Goal: Information Seeking & Learning: Learn about a topic

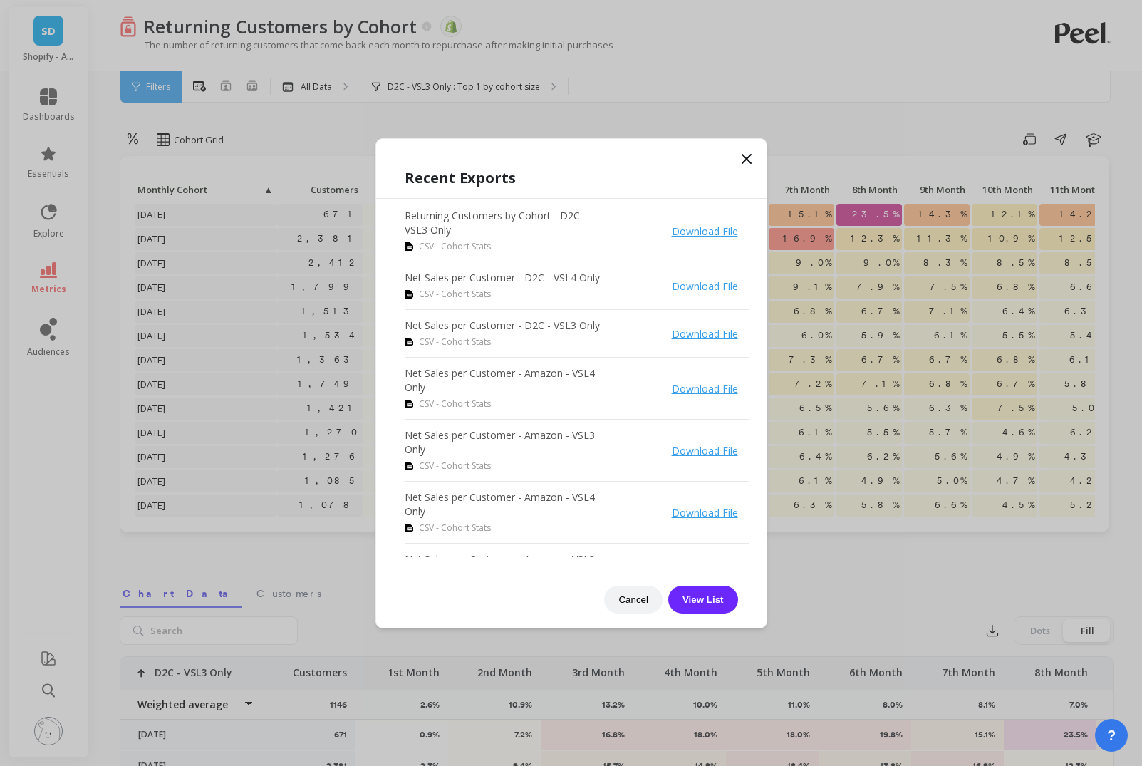
click at [744, 155] on icon at bounding box center [746, 158] width 17 height 17
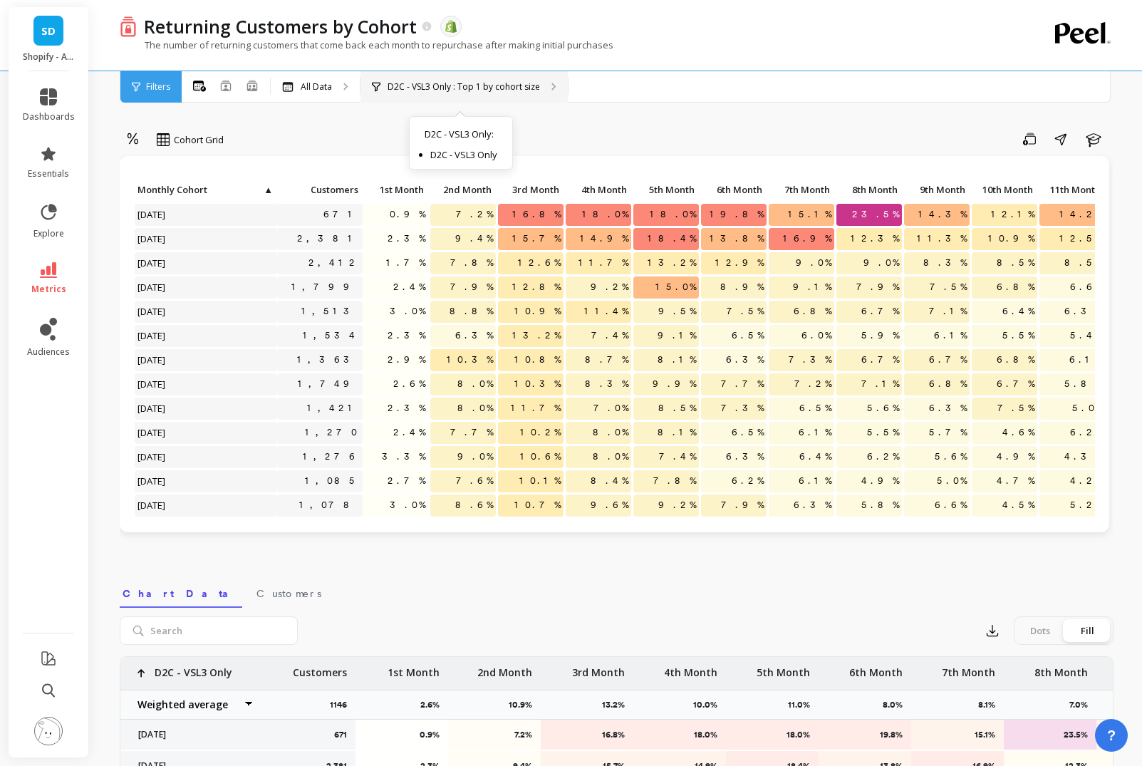
click at [516, 84] on p "D2C - VSL3 Only : Top 1 by cohort size" at bounding box center [463, 86] width 152 height 11
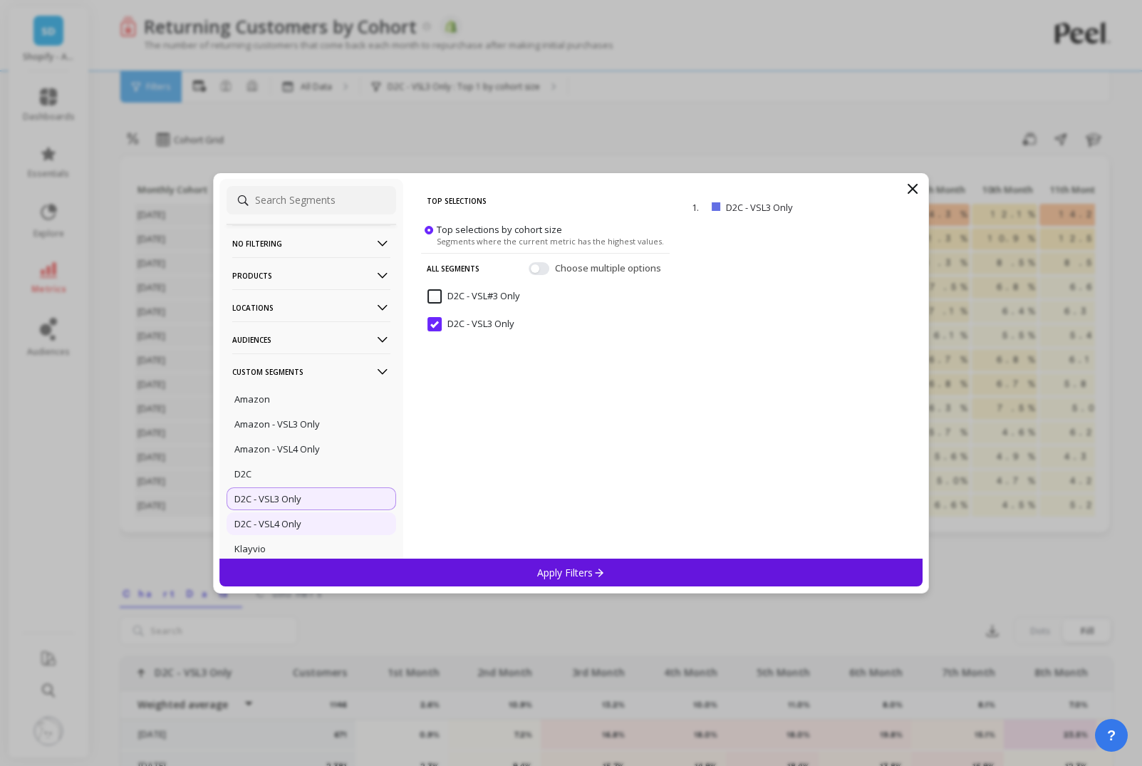
drag, startPoint x: 313, startPoint y: 521, endPoint x: 339, endPoint y: 531, distance: 27.8
click at [313, 521] on div "D2C - VSL4 Only" at bounding box center [310, 523] width 169 height 23
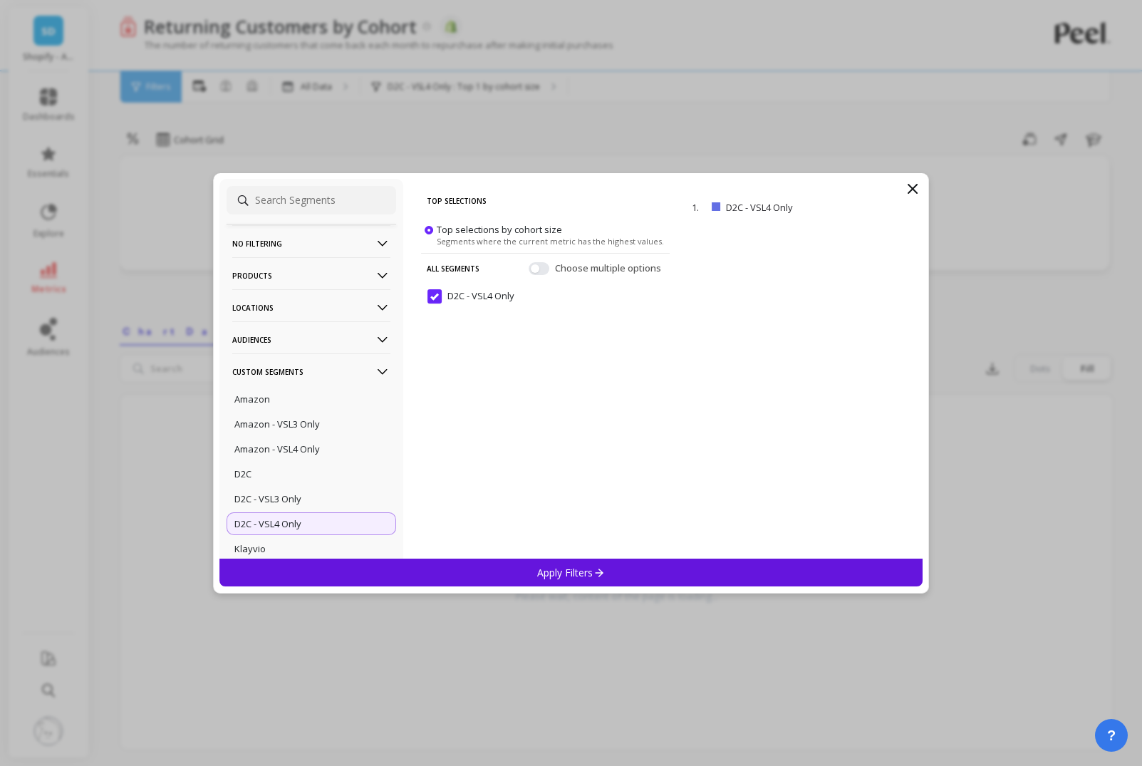
click at [564, 578] on p "Apply Filters" at bounding box center [571, 572] width 68 height 14
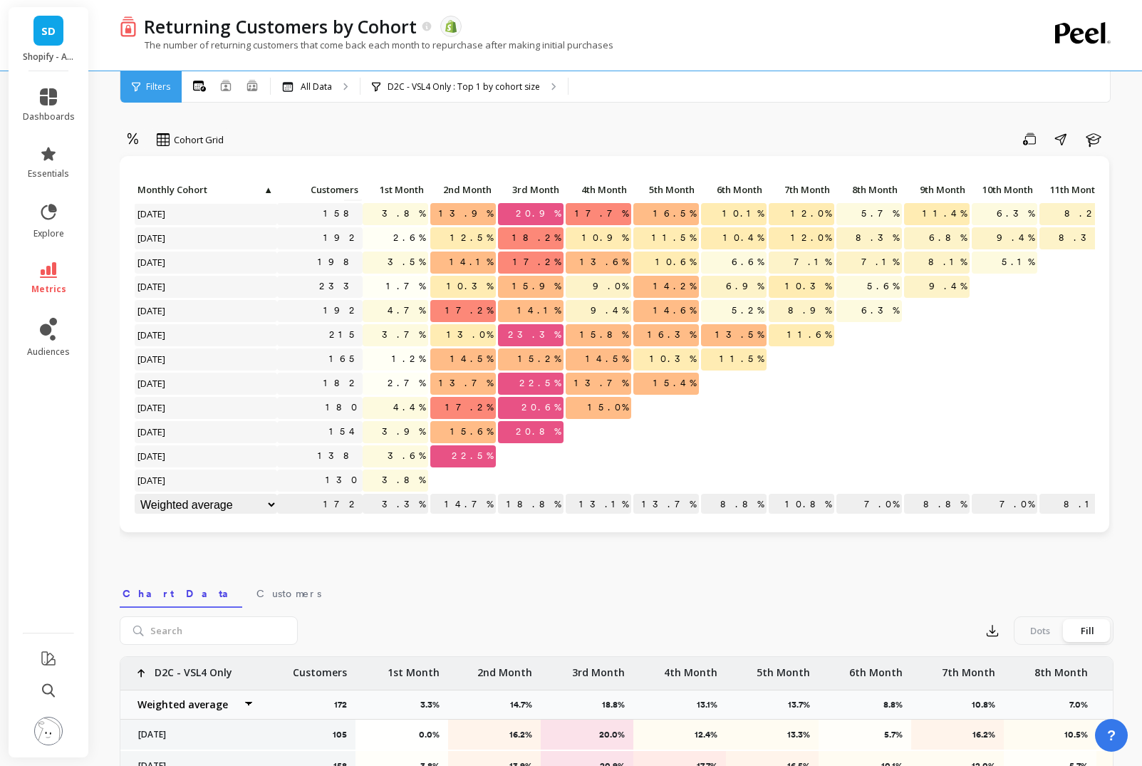
scroll to position [36, 0]
click at [270, 494] on select "Weighted average Weighted average excl. current month Sum [PERSON_NAME]" at bounding box center [206, 505] width 142 height 22
select select "sum"
click at [252, 494] on select "Weighted average Weighted average excl. current month Sum [PERSON_NAME]" at bounding box center [206, 505] width 142 height 22
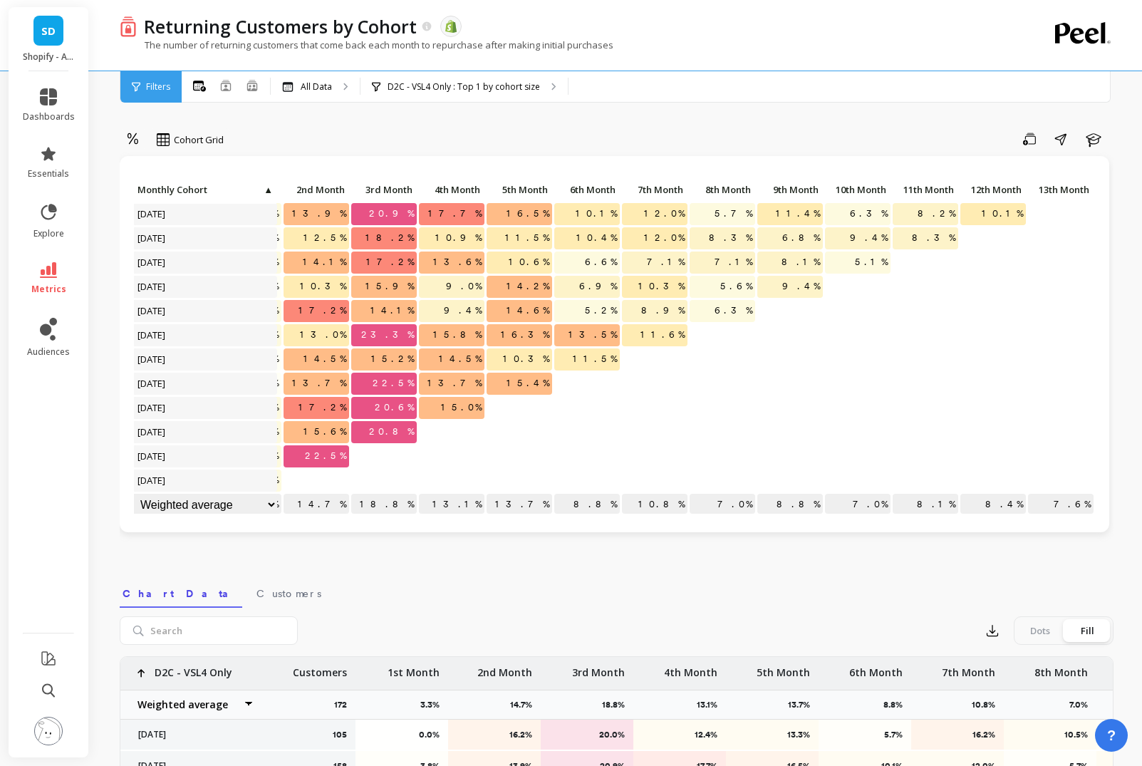
scroll to position [0, 157]
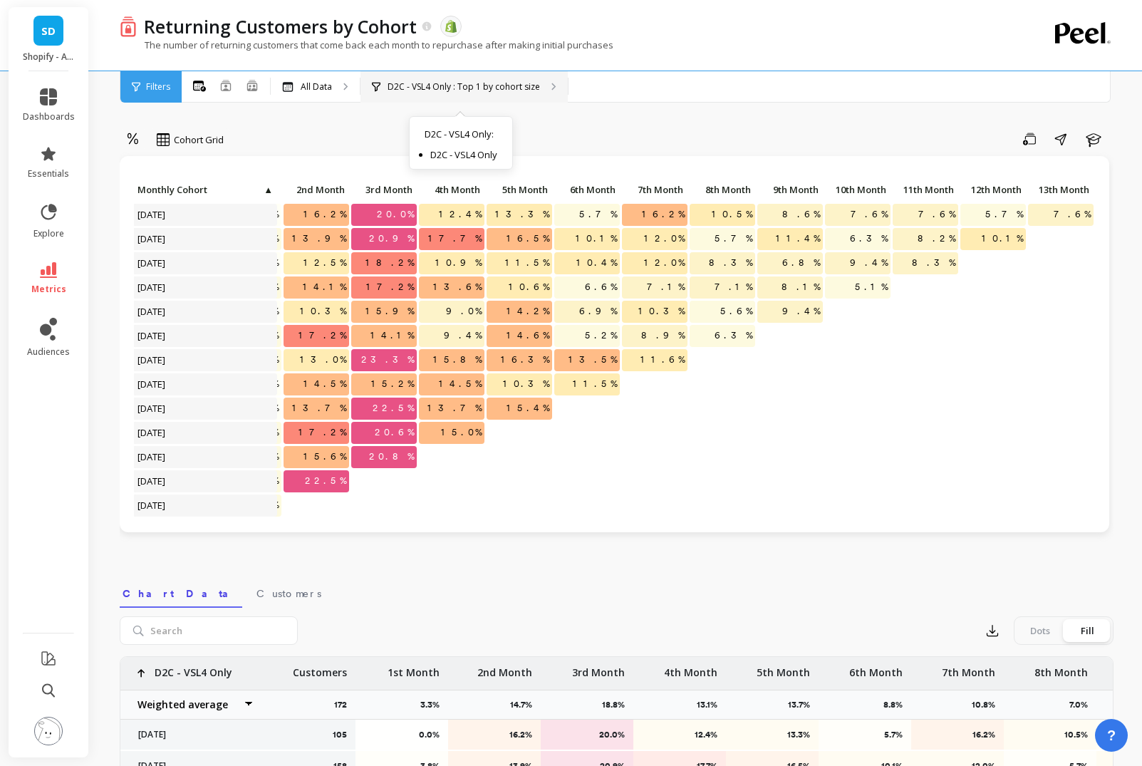
click at [481, 81] on p "D2C - VSL4 Only : Top 1 by cohort size" at bounding box center [463, 86] width 152 height 11
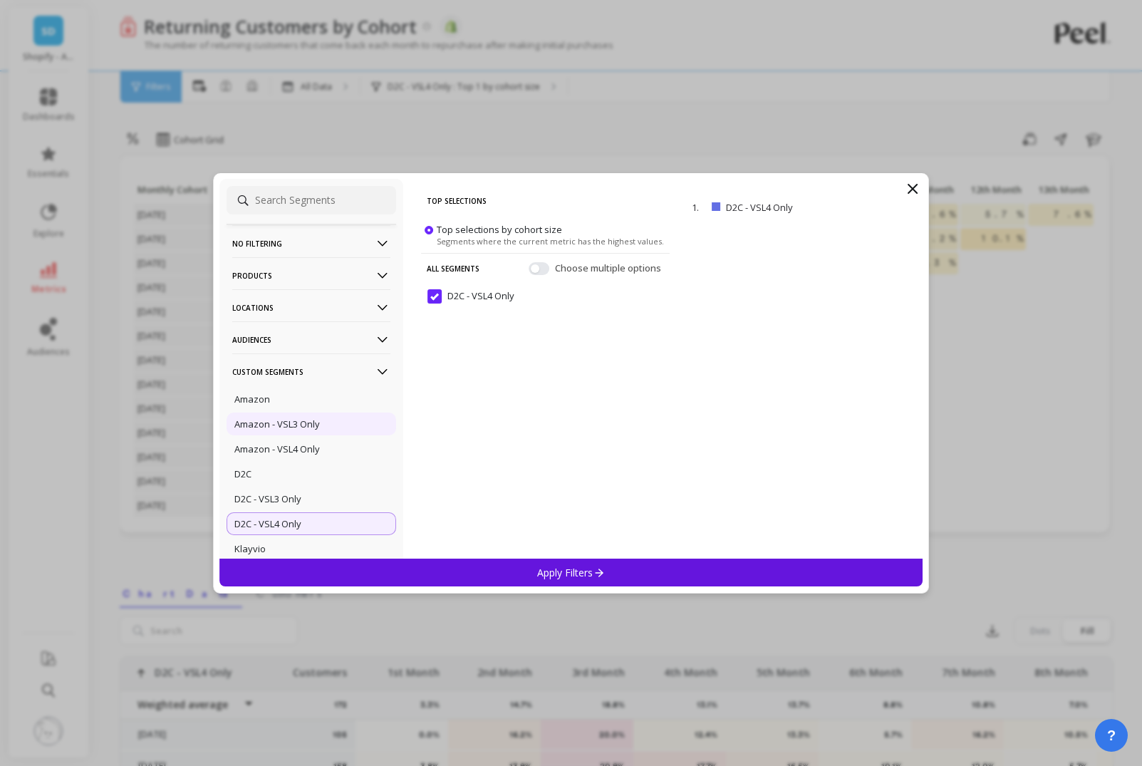
click at [289, 420] on p "Amazon - VSL3 Only" at bounding box center [276, 423] width 85 height 13
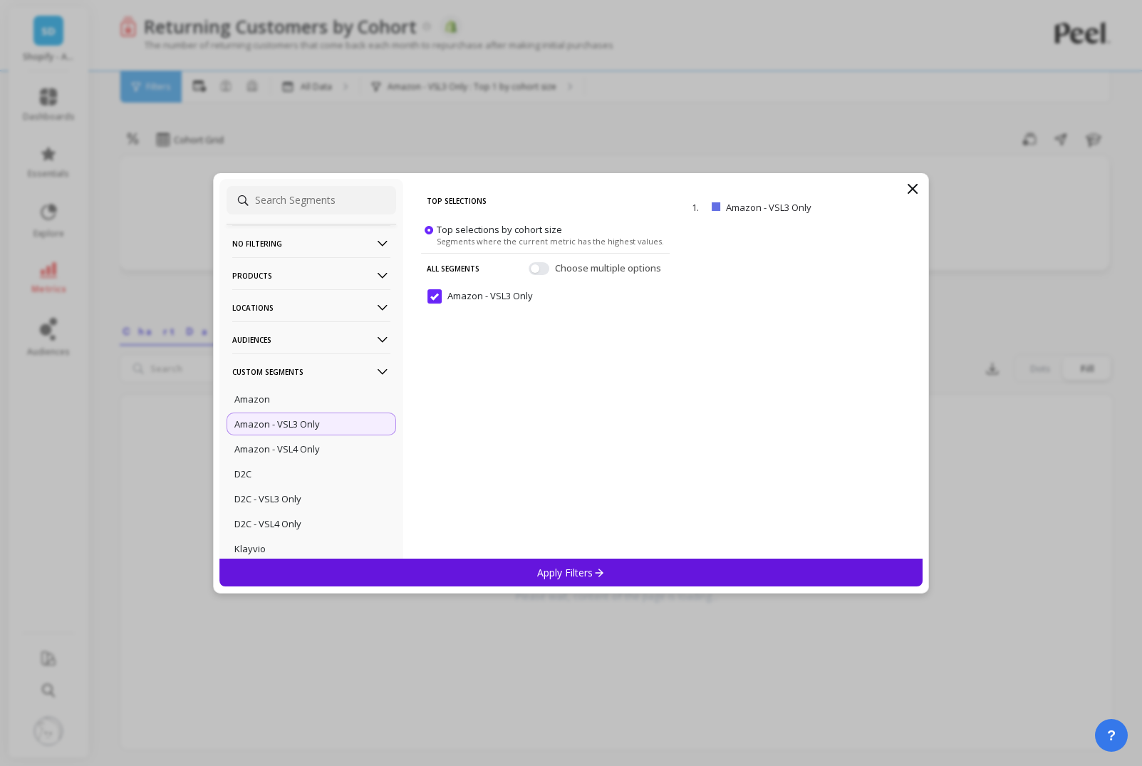
click at [545, 575] on p "Apply Filters" at bounding box center [571, 572] width 68 height 14
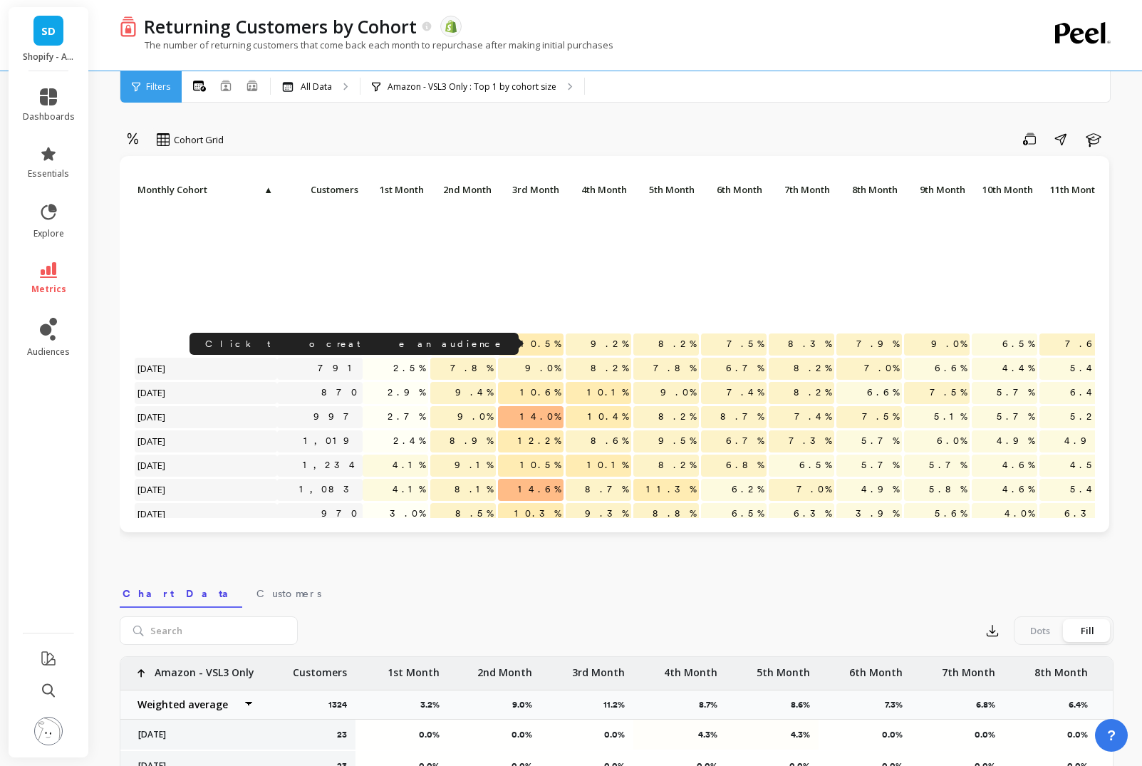
scroll to position [1391, 0]
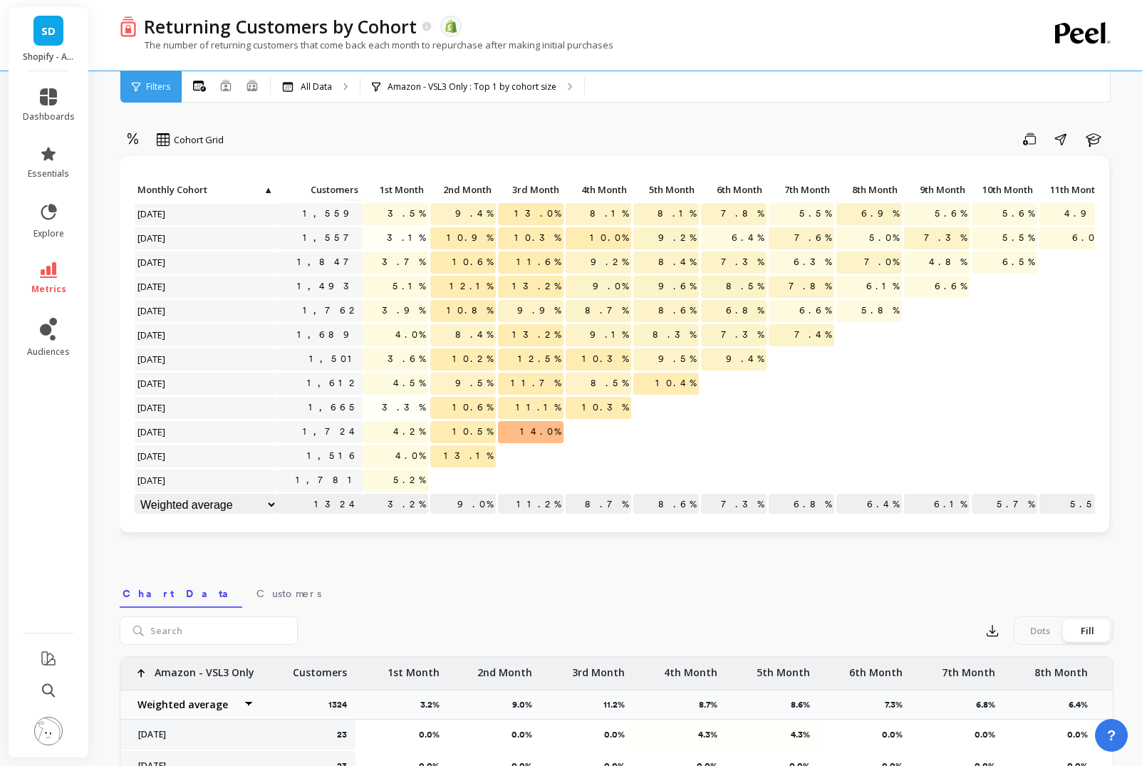
click at [264, 495] on select "Weighted average Weighted average excl. current month Sum [PERSON_NAME]" at bounding box center [206, 505] width 142 height 22
select select "sum"
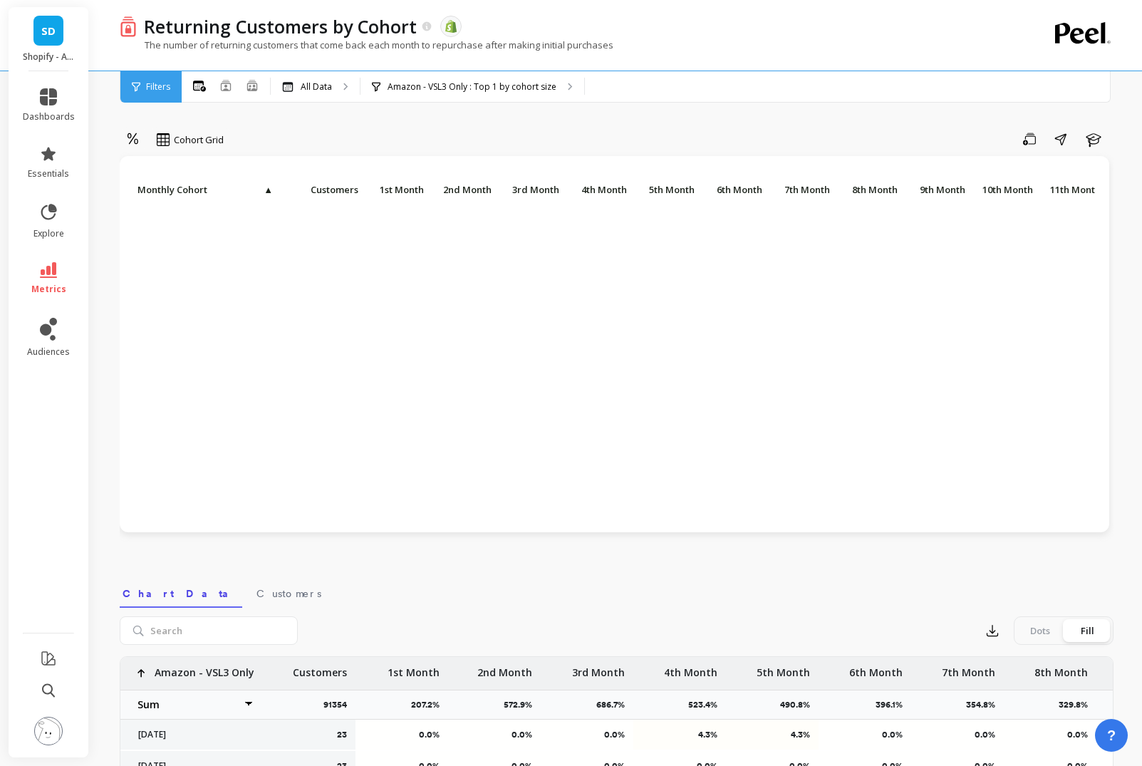
select select "sum"
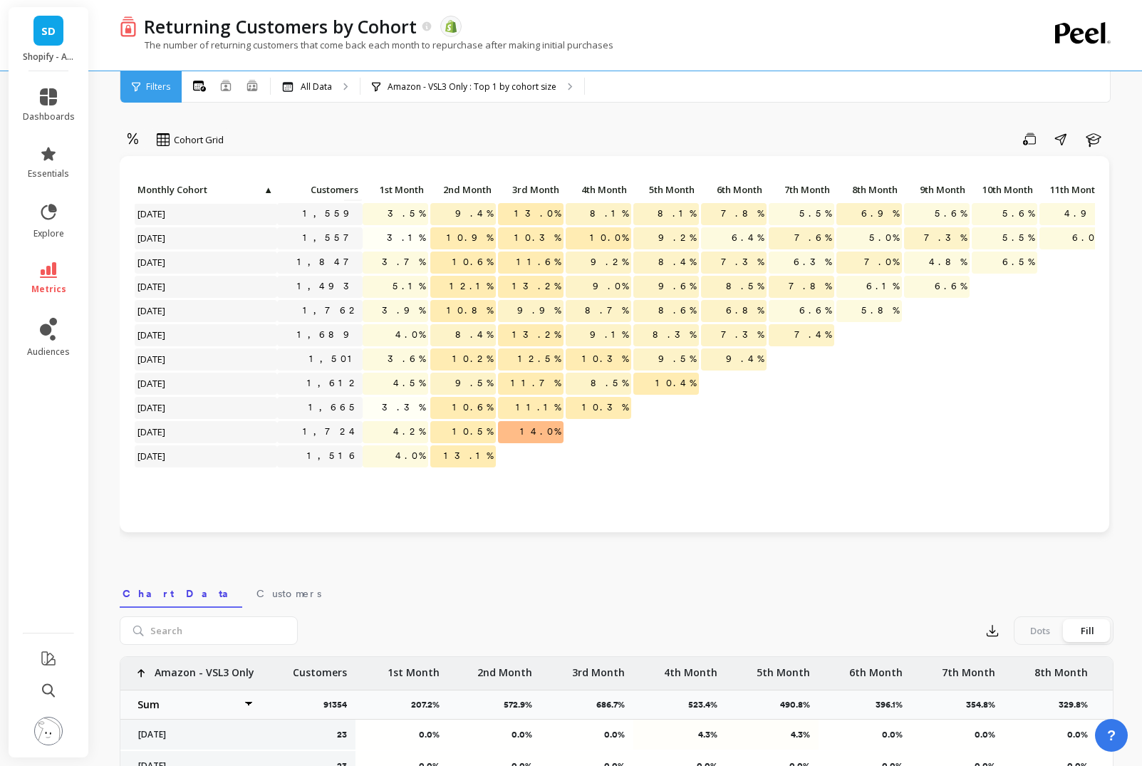
select select "sum"
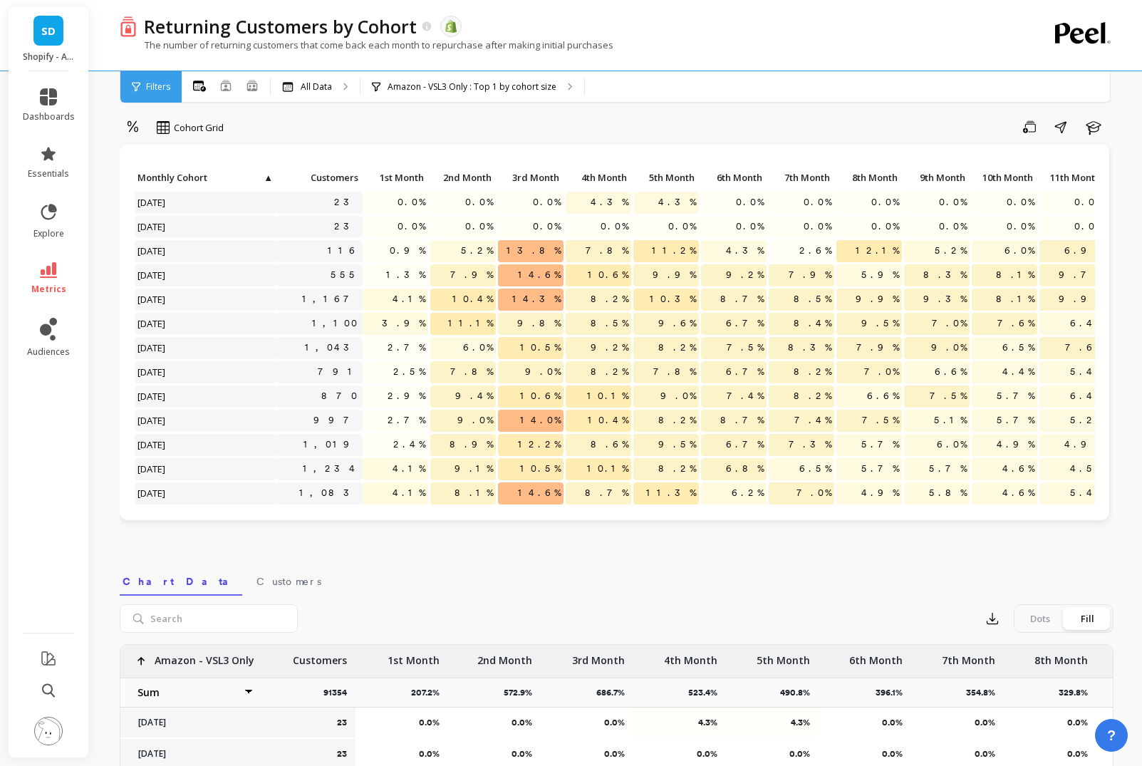
scroll to position [0, 0]
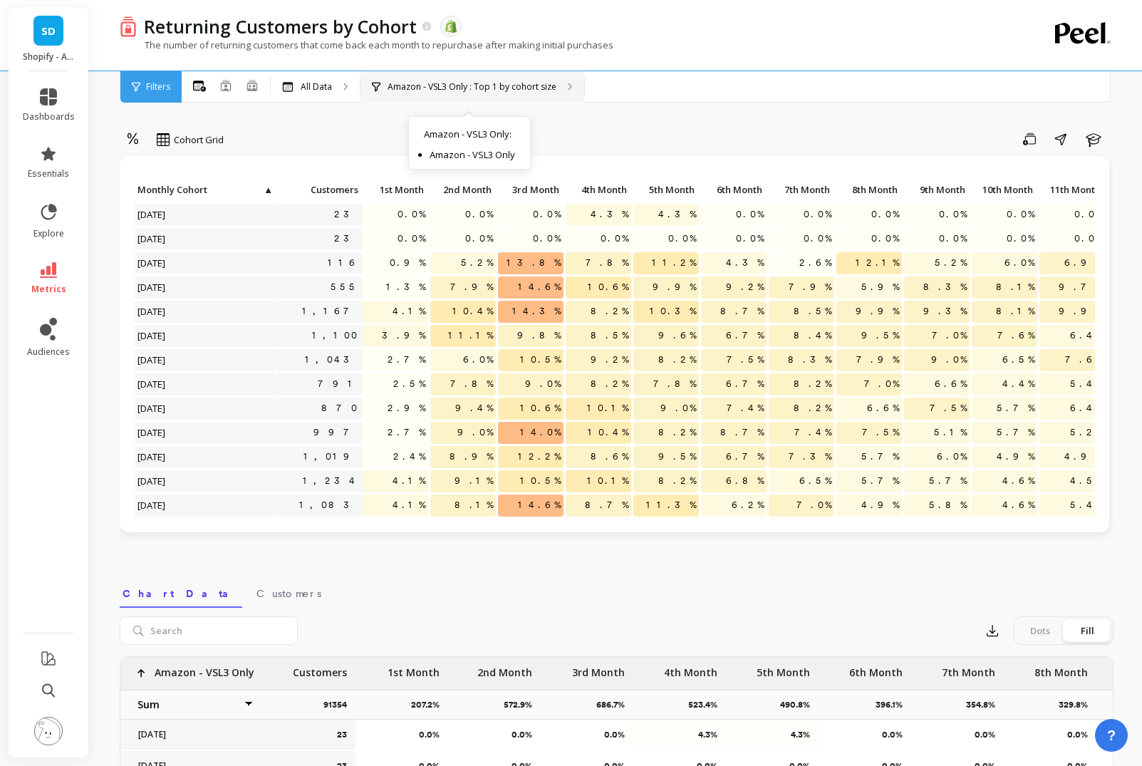
click at [563, 91] on div "Amazon - VSL3 Only : Top 1 by cohort size Amazon - VSL3 Only : Amazon - VSL3 On…" at bounding box center [472, 86] width 224 height 31
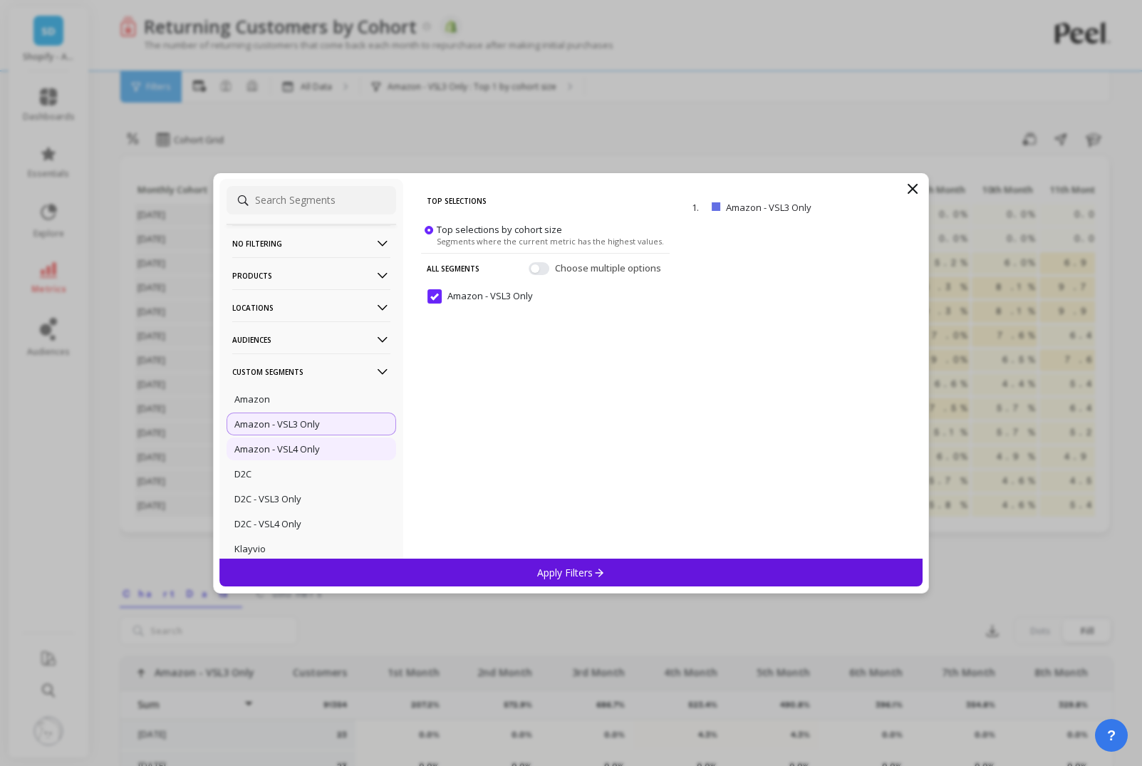
click at [331, 447] on div "Amazon - VSL4 Only" at bounding box center [310, 448] width 169 height 23
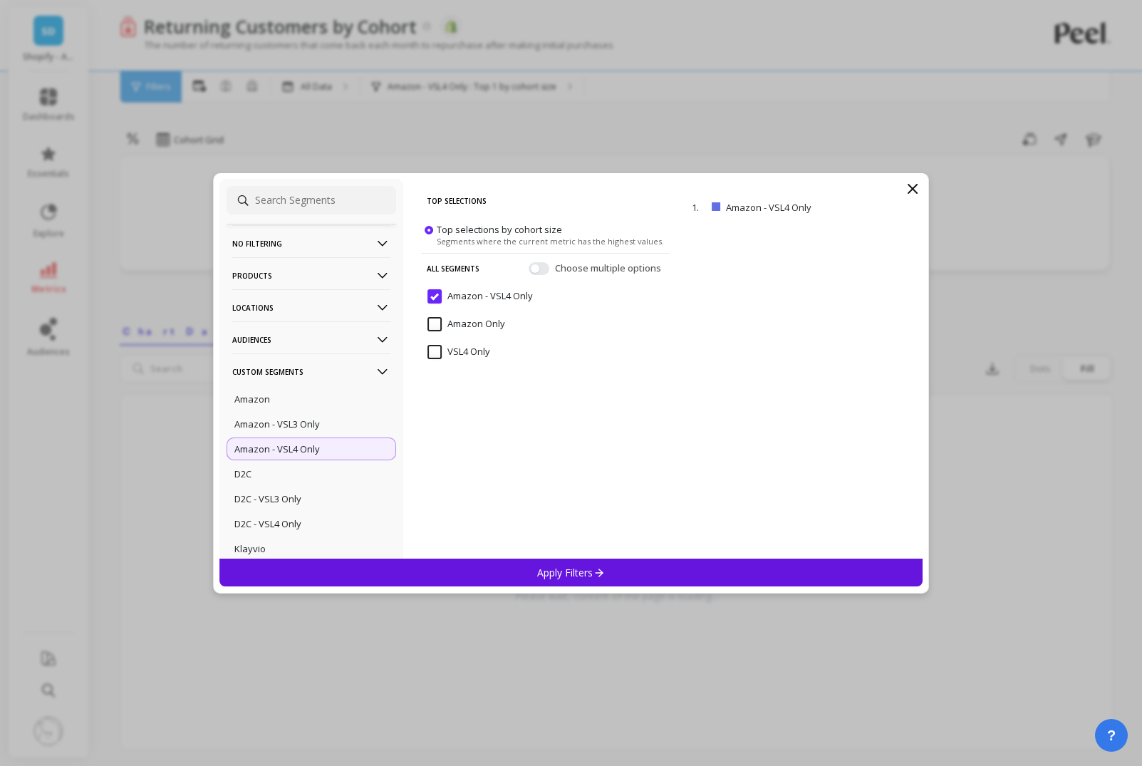
click at [563, 573] on p "Apply Filters" at bounding box center [571, 572] width 68 height 14
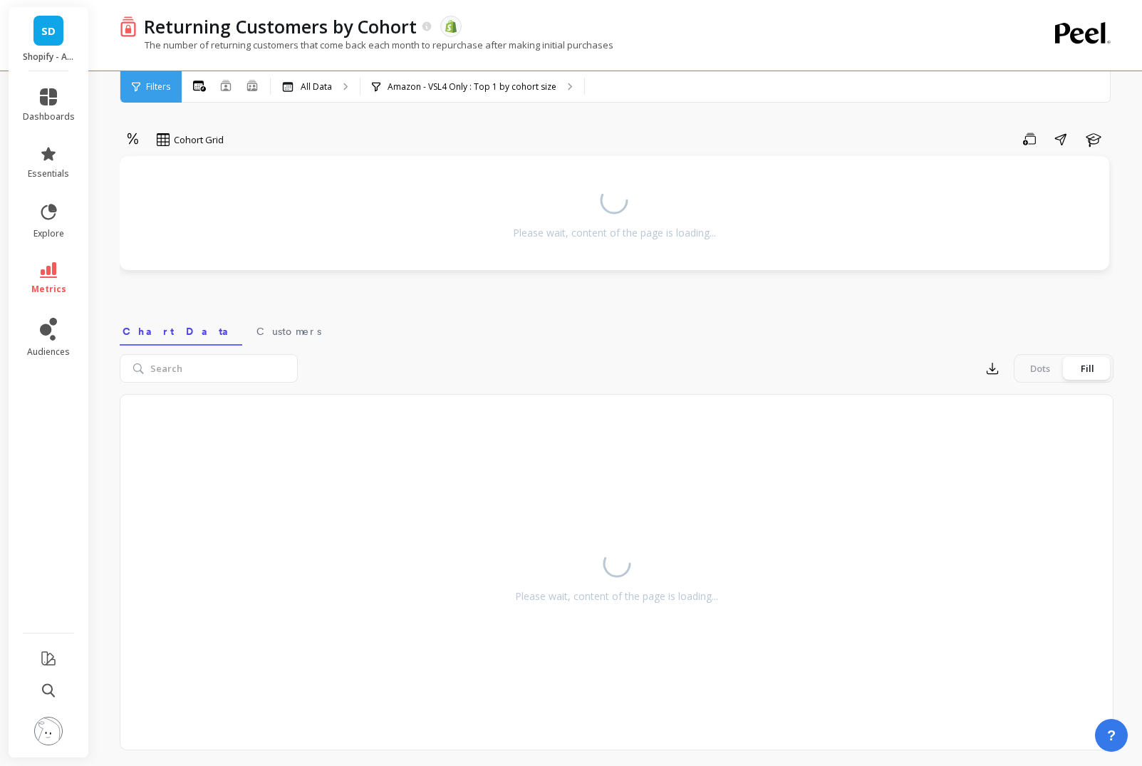
select select "sum"
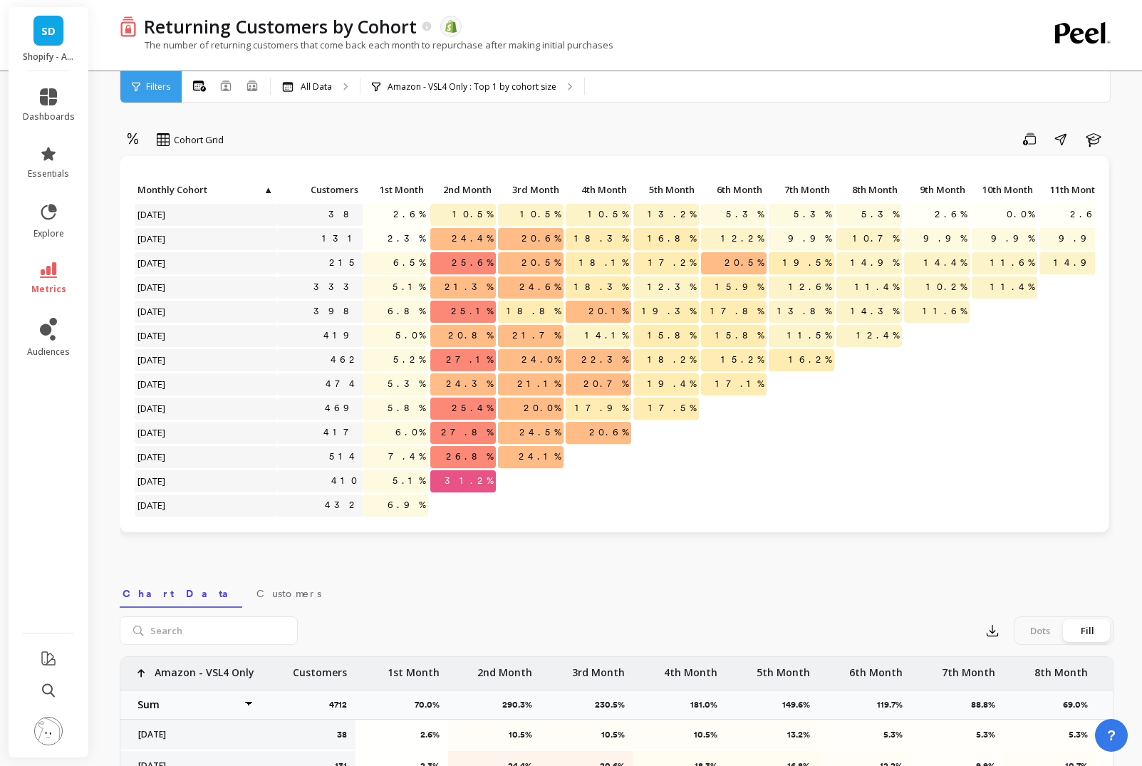
select select "sum"
